Goal: Entertainment & Leisure: Consume media (video, audio)

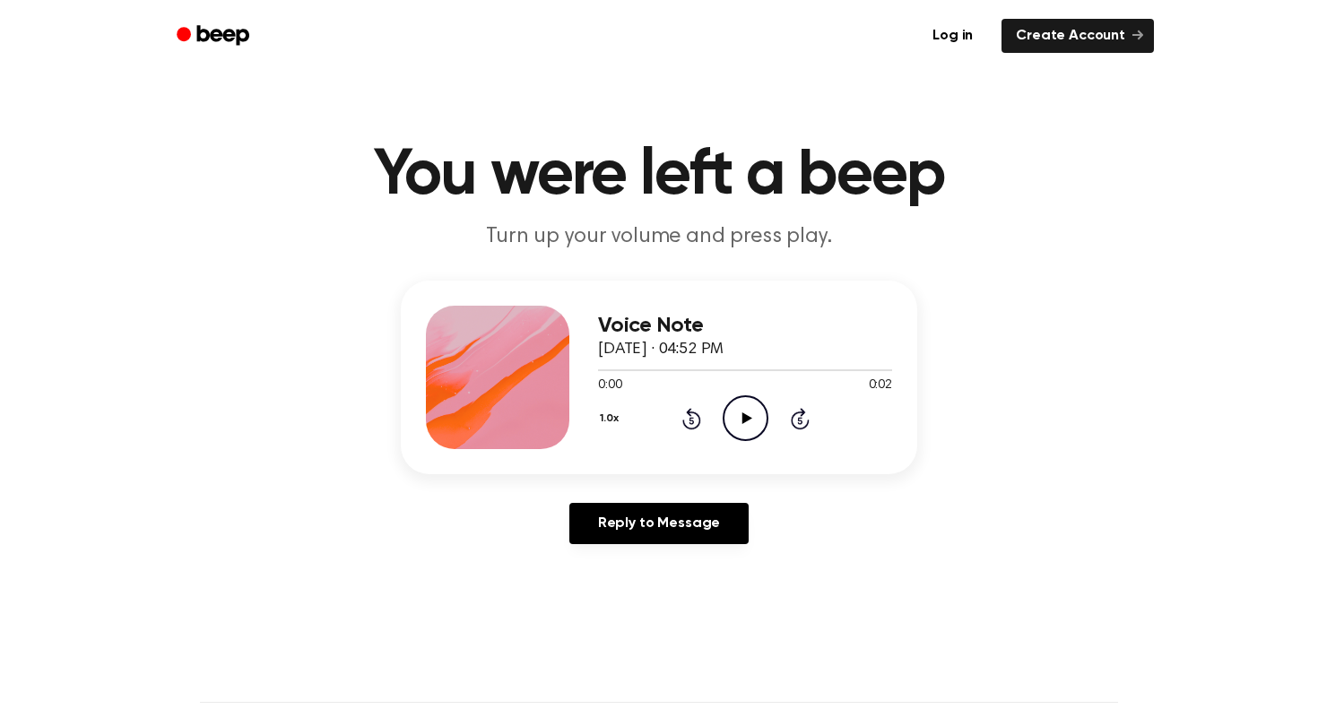
click at [744, 421] on icon at bounding box center [746, 418] width 10 height 12
click at [742, 434] on icon "Play Audio" at bounding box center [746, 418] width 46 height 46
click at [736, 401] on icon "Play Audio" at bounding box center [746, 418] width 46 height 46
click at [748, 423] on icon "Play Audio" at bounding box center [746, 418] width 46 height 46
click at [744, 417] on icon at bounding box center [746, 418] width 10 height 12
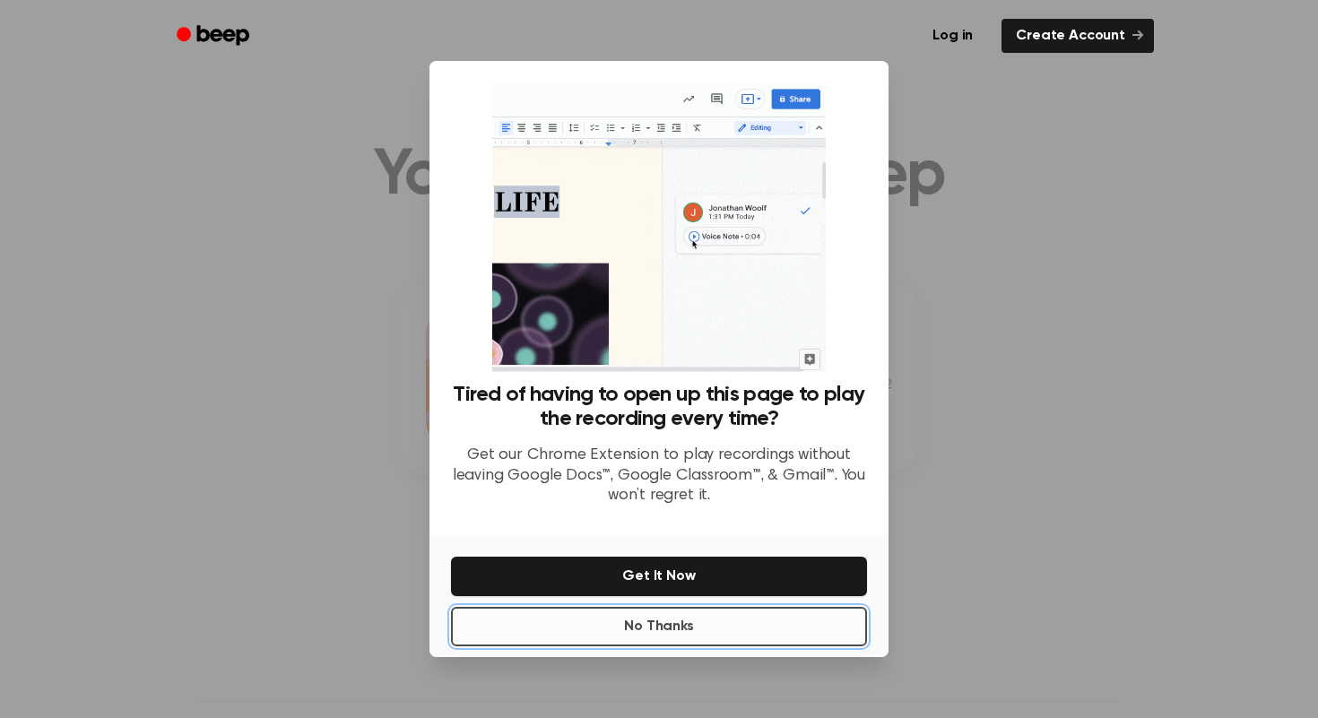
click at [730, 629] on button "No Thanks" at bounding box center [659, 626] width 416 height 39
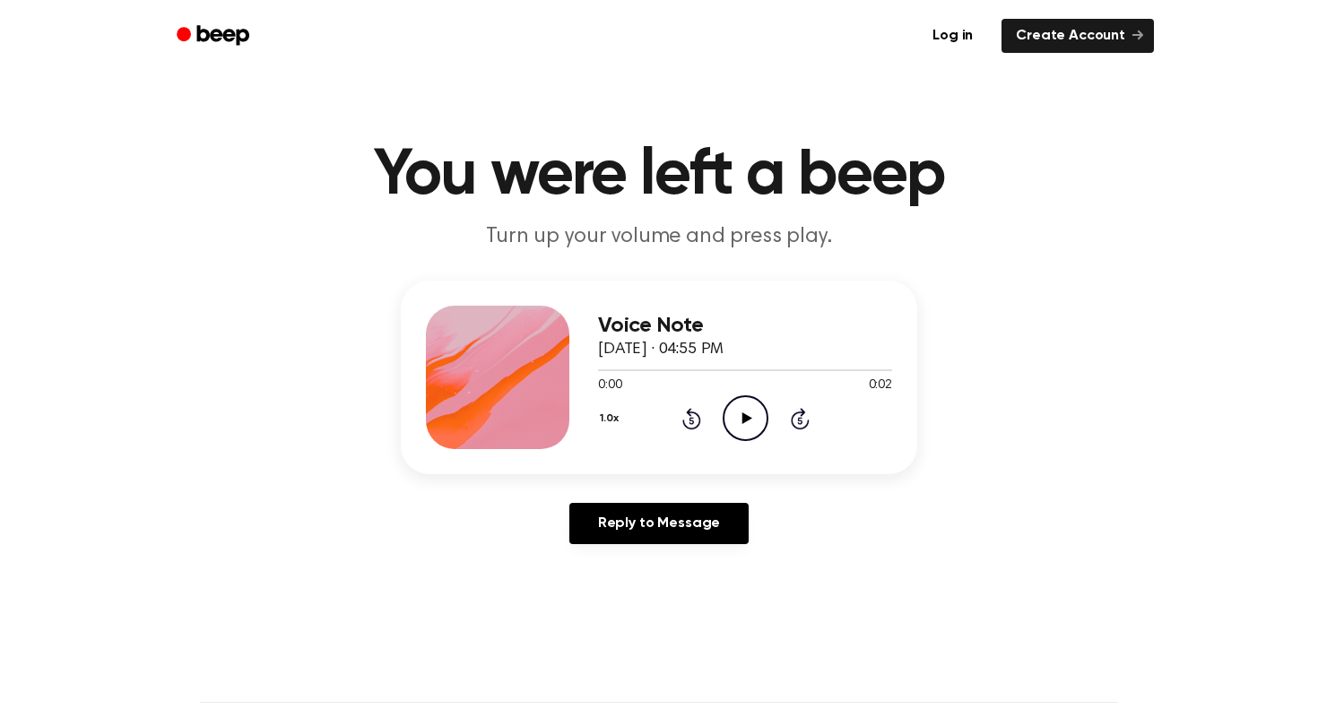
click at [725, 433] on icon "Play Audio" at bounding box center [746, 418] width 46 height 46
click at [739, 421] on icon "Play Audio" at bounding box center [746, 418] width 46 height 46
click at [765, 428] on circle at bounding box center [746, 418] width 44 height 44
click at [748, 417] on icon at bounding box center [746, 418] width 10 height 12
click at [765, 407] on circle at bounding box center [746, 418] width 44 height 44
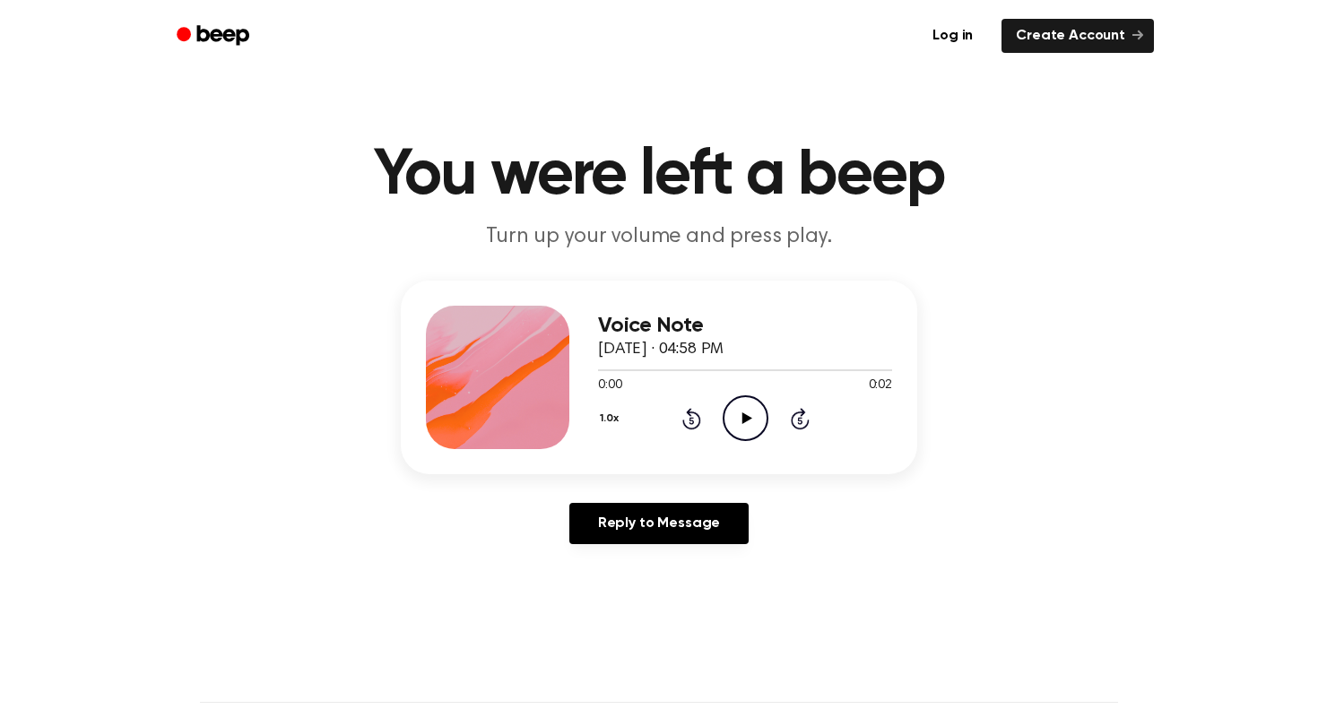
click at [737, 430] on icon "Play Audio" at bounding box center [746, 418] width 46 height 46
click at [748, 425] on icon "Play Audio" at bounding box center [746, 418] width 46 height 46
